Goal: Information Seeking & Learning: Learn about a topic

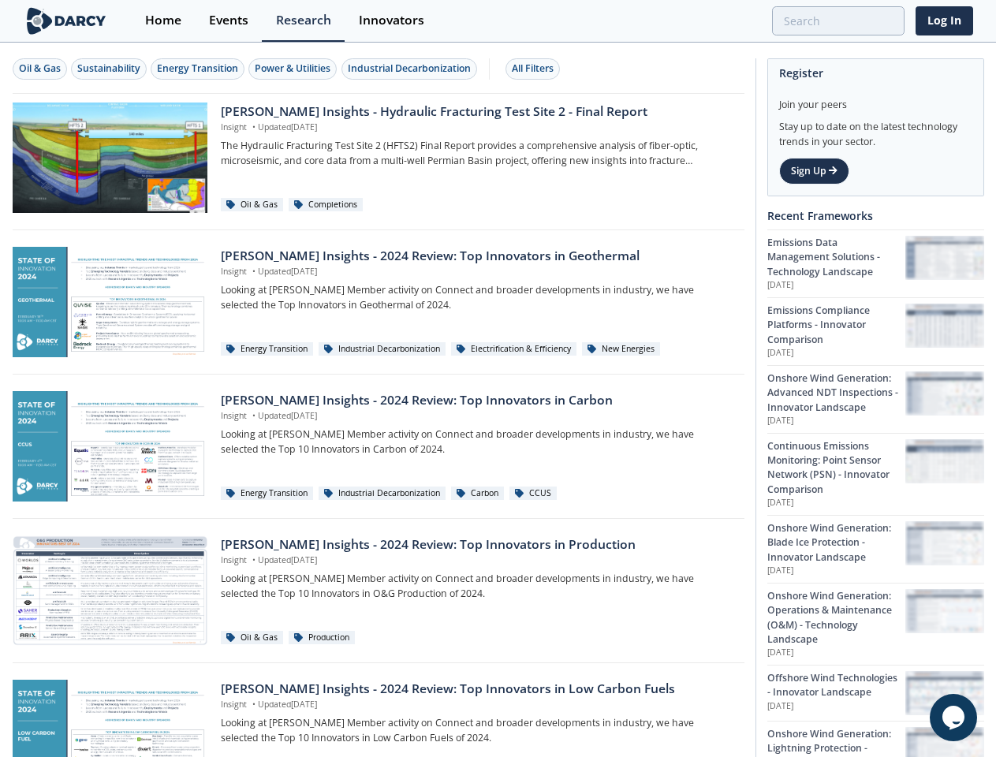
click at [40, 69] on div "Oil & Gas" at bounding box center [40, 69] width 42 height 14
click at [110, 69] on div "Sustainability" at bounding box center [108, 69] width 63 height 14
click at [199, 69] on div "Energy Transition" at bounding box center [197, 69] width 81 height 14
click at [295, 69] on div "Power & Utilities" at bounding box center [293, 69] width 76 height 14
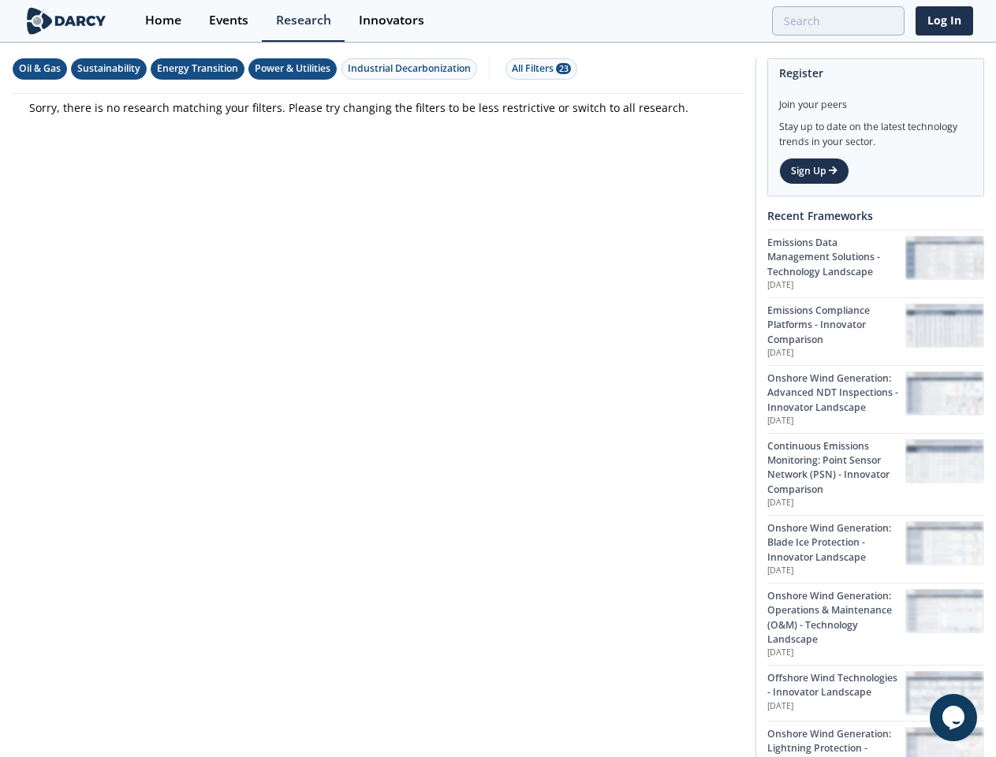
click at [412, 69] on div "Industrial Decarbonization" at bounding box center [409, 69] width 123 height 14
